Goal: Transaction & Acquisition: Purchase product/service

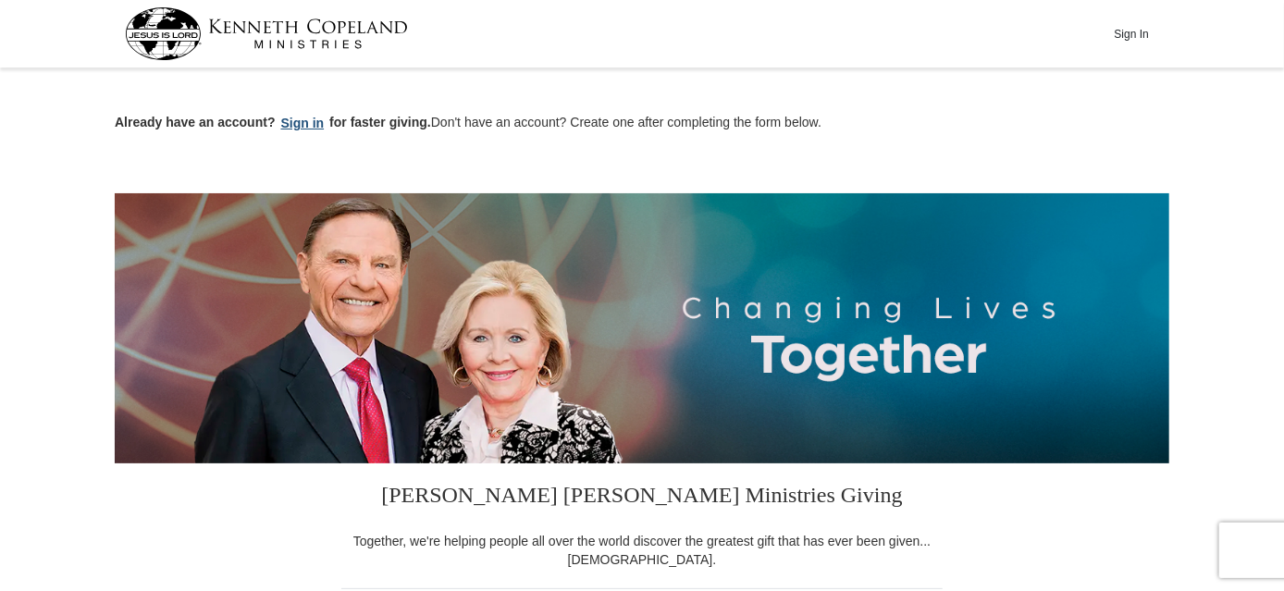
click at [304, 125] on button "Sign in" at bounding box center [303, 123] width 55 height 21
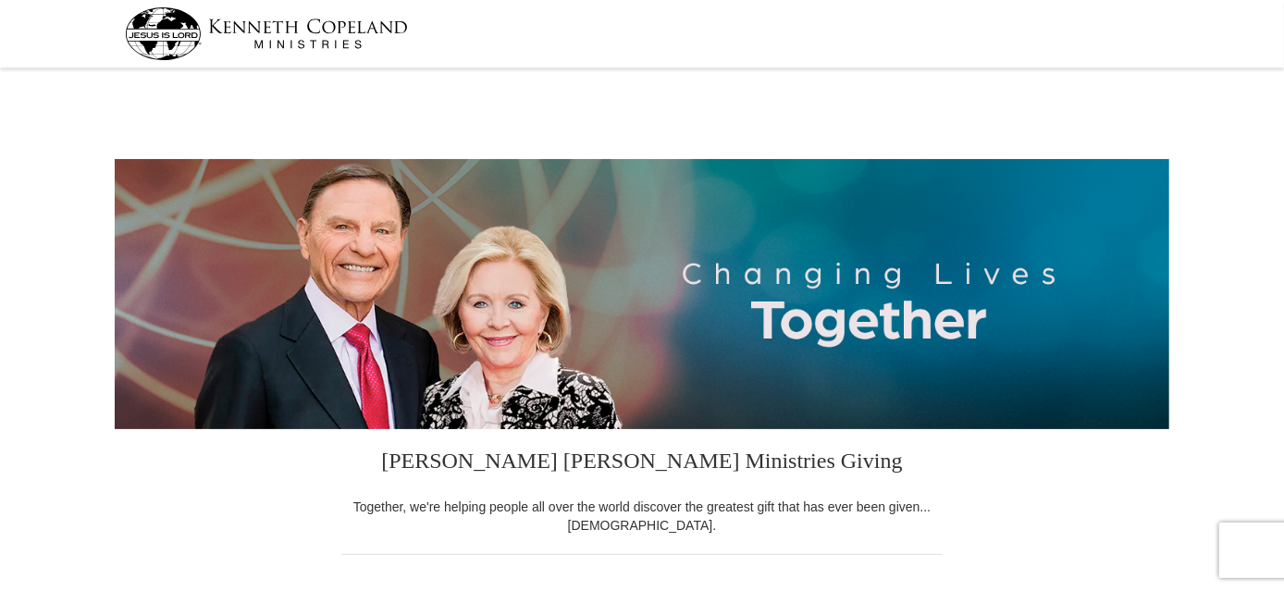
select select "[GEOGRAPHIC_DATA]"
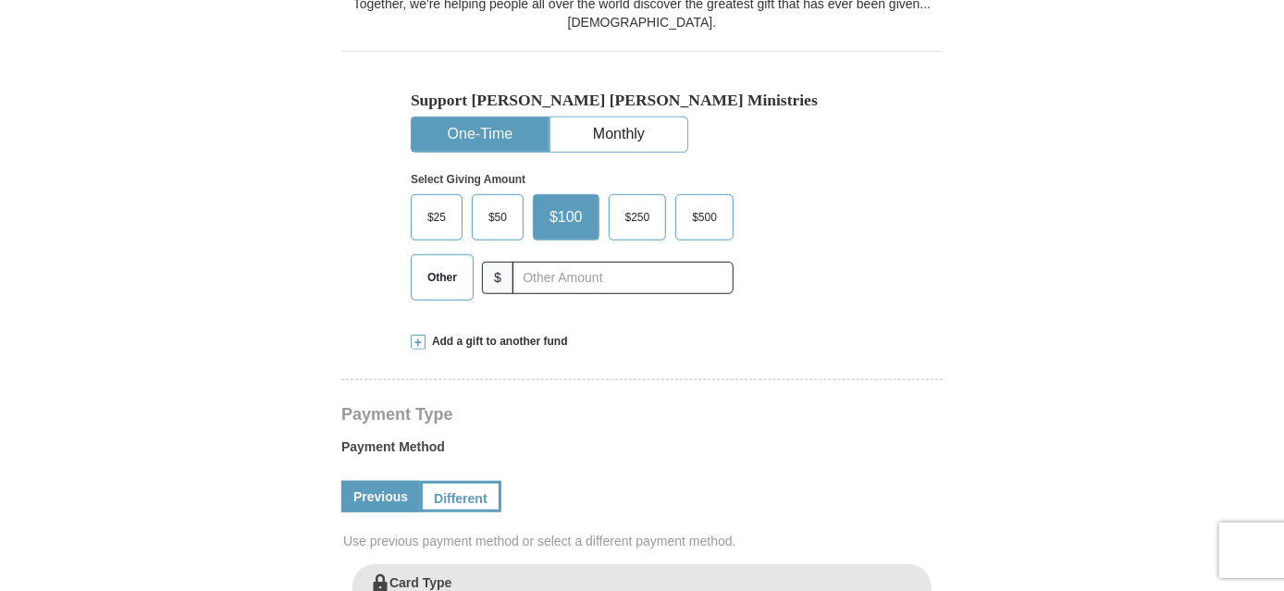
scroll to position [504, 0]
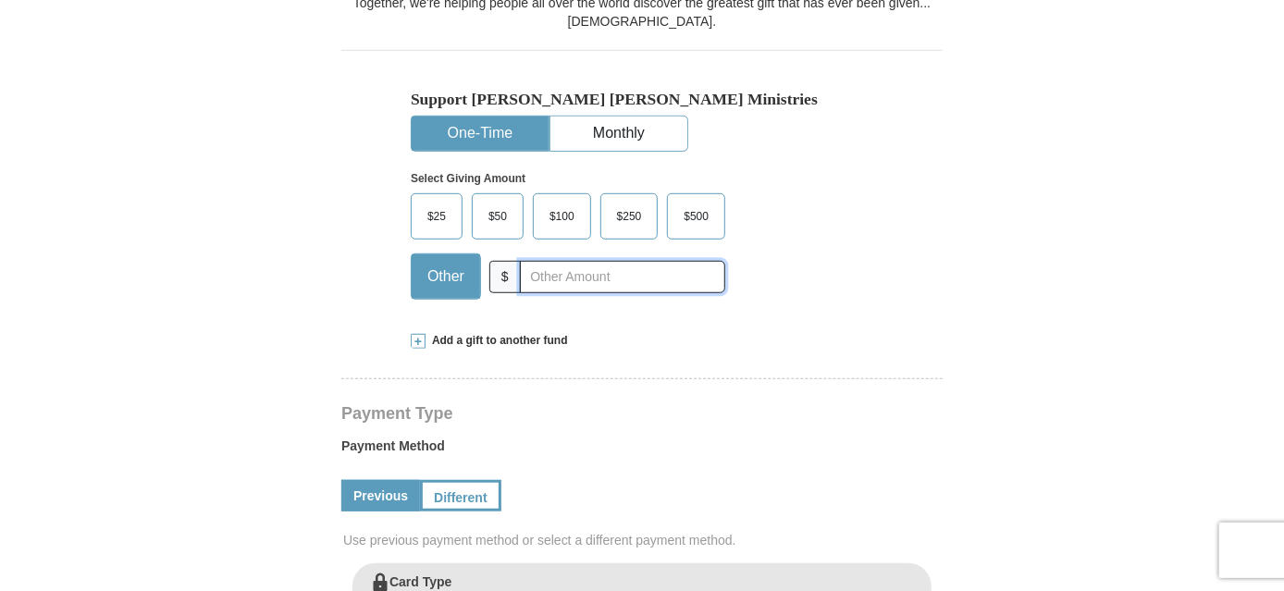
click at [644, 267] on input "text" at bounding box center [622, 277] width 205 height 32
type input "210"
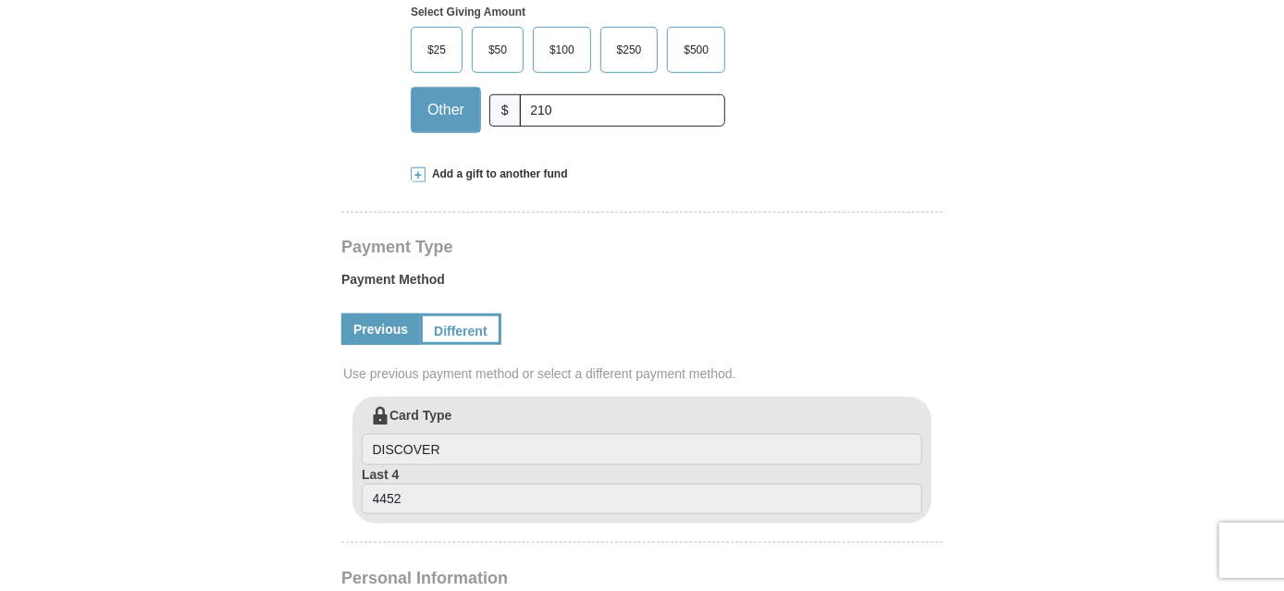
scroll to position [673, 0]
click at [449, 329] on link "Different" at bounding box center [459, 327] width 78 height 31
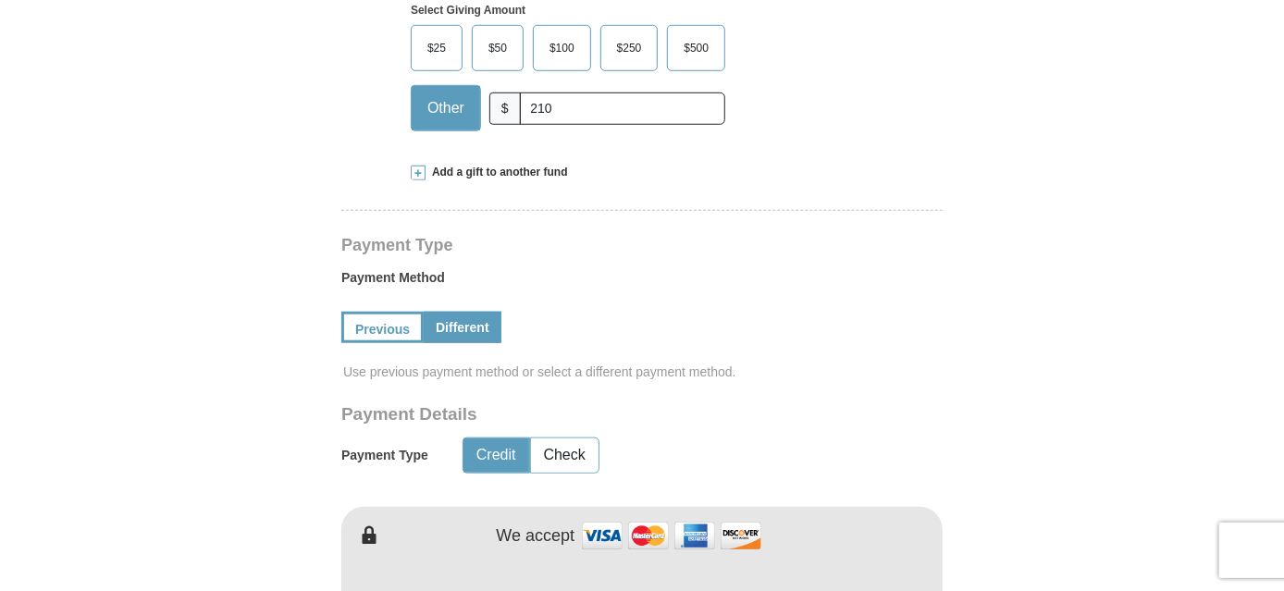
click at [489, 463] on button "Credit" at bounding box center [497, 456] width 66 height 34
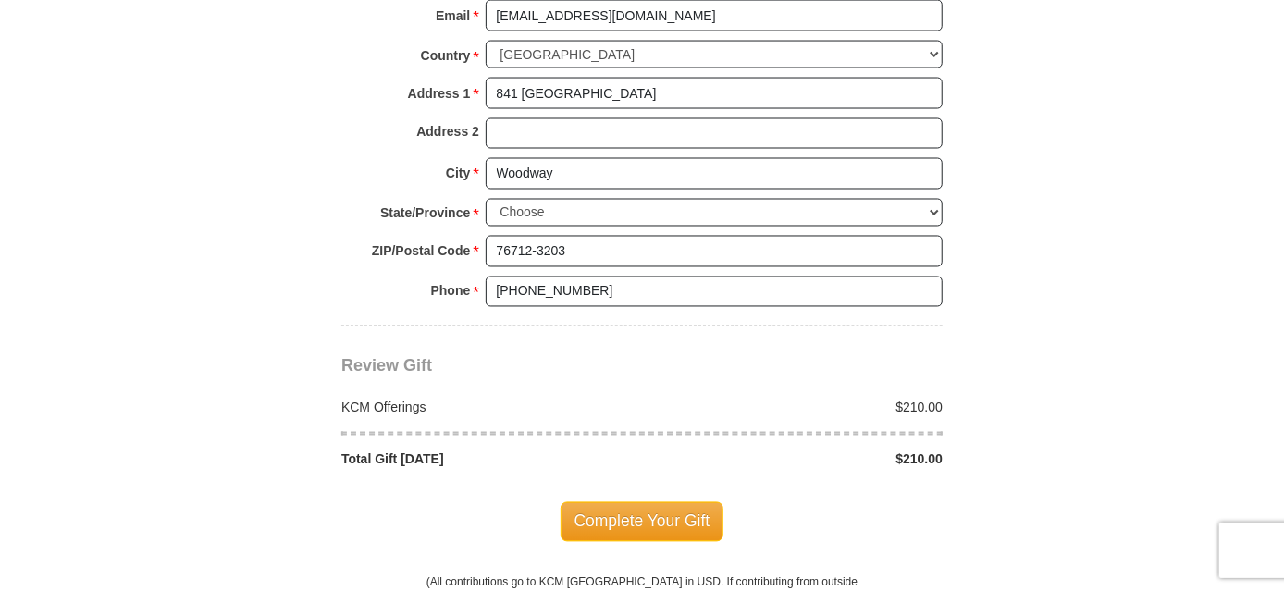
scroll to position [1682, 0]
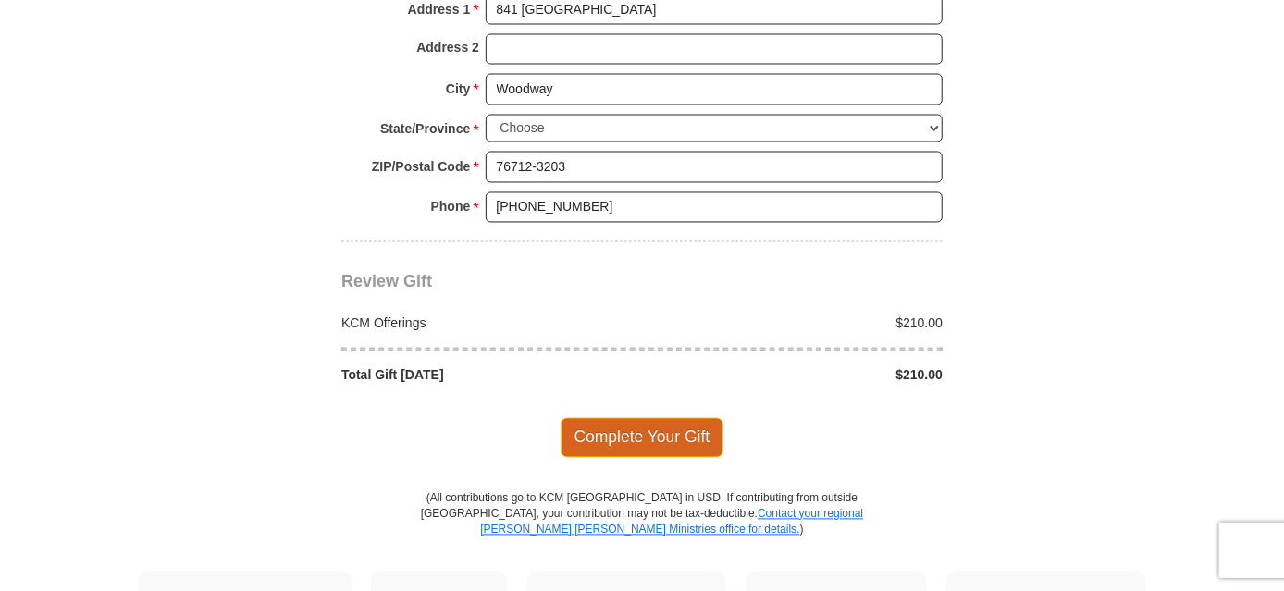
click at [652, 418] on span "Complete Your Gift" at bounding box center [643, 437] width 164 height 39
